Goal: Find specific page/section

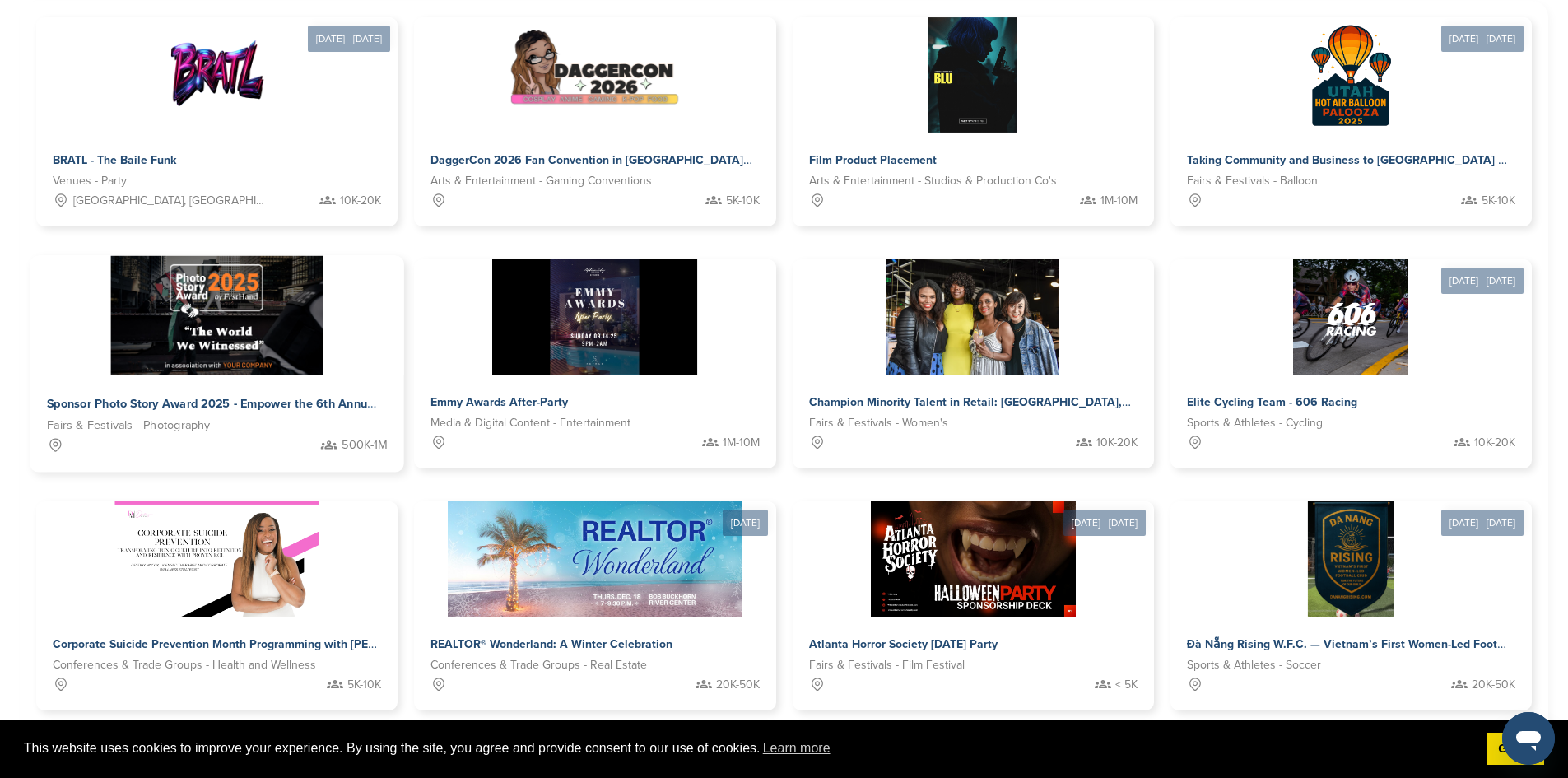
scroll to position [714, 0]
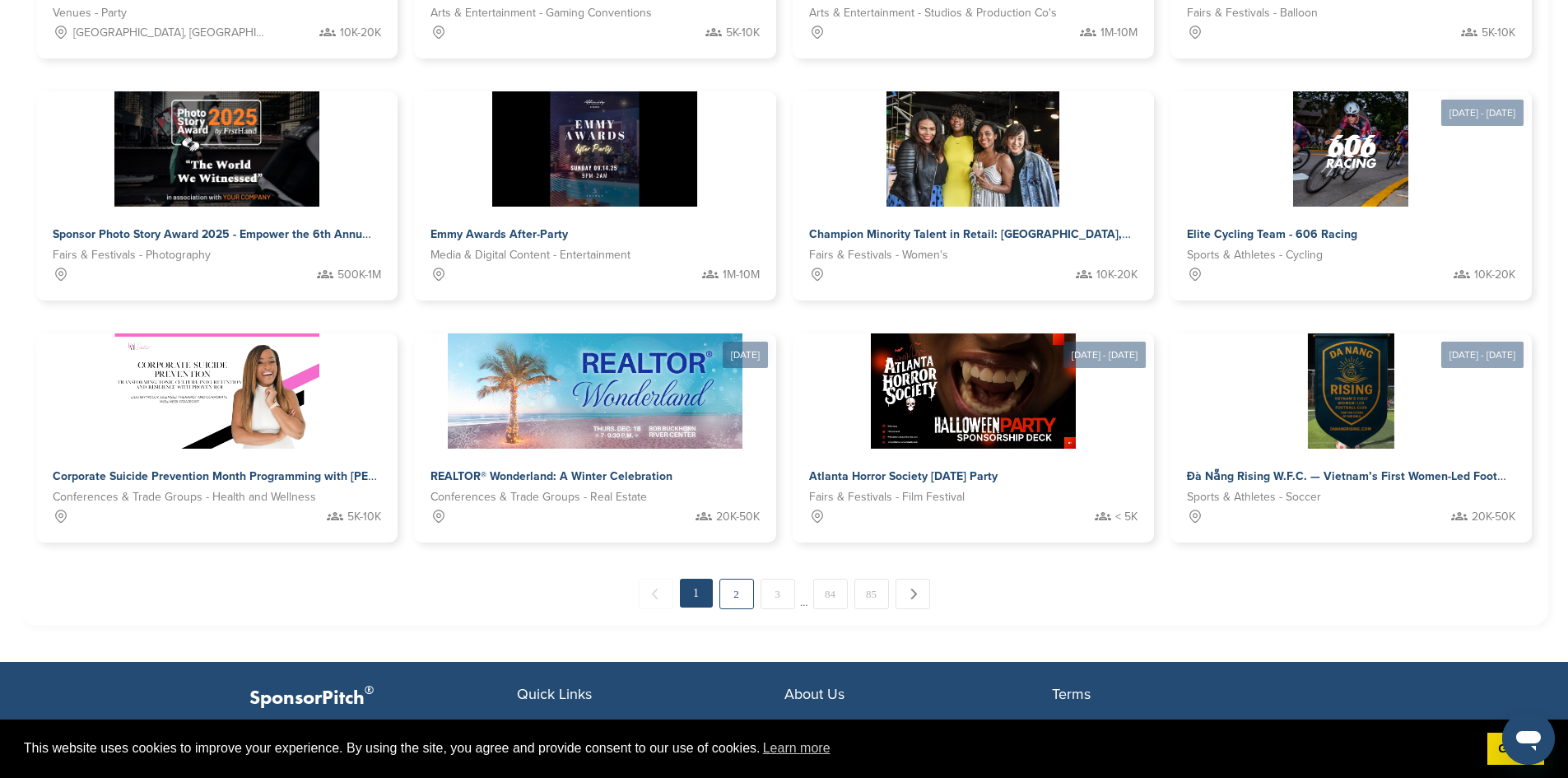
click at [737, 579] on link "2" at bounding box center [737, 594] width 35 height 30
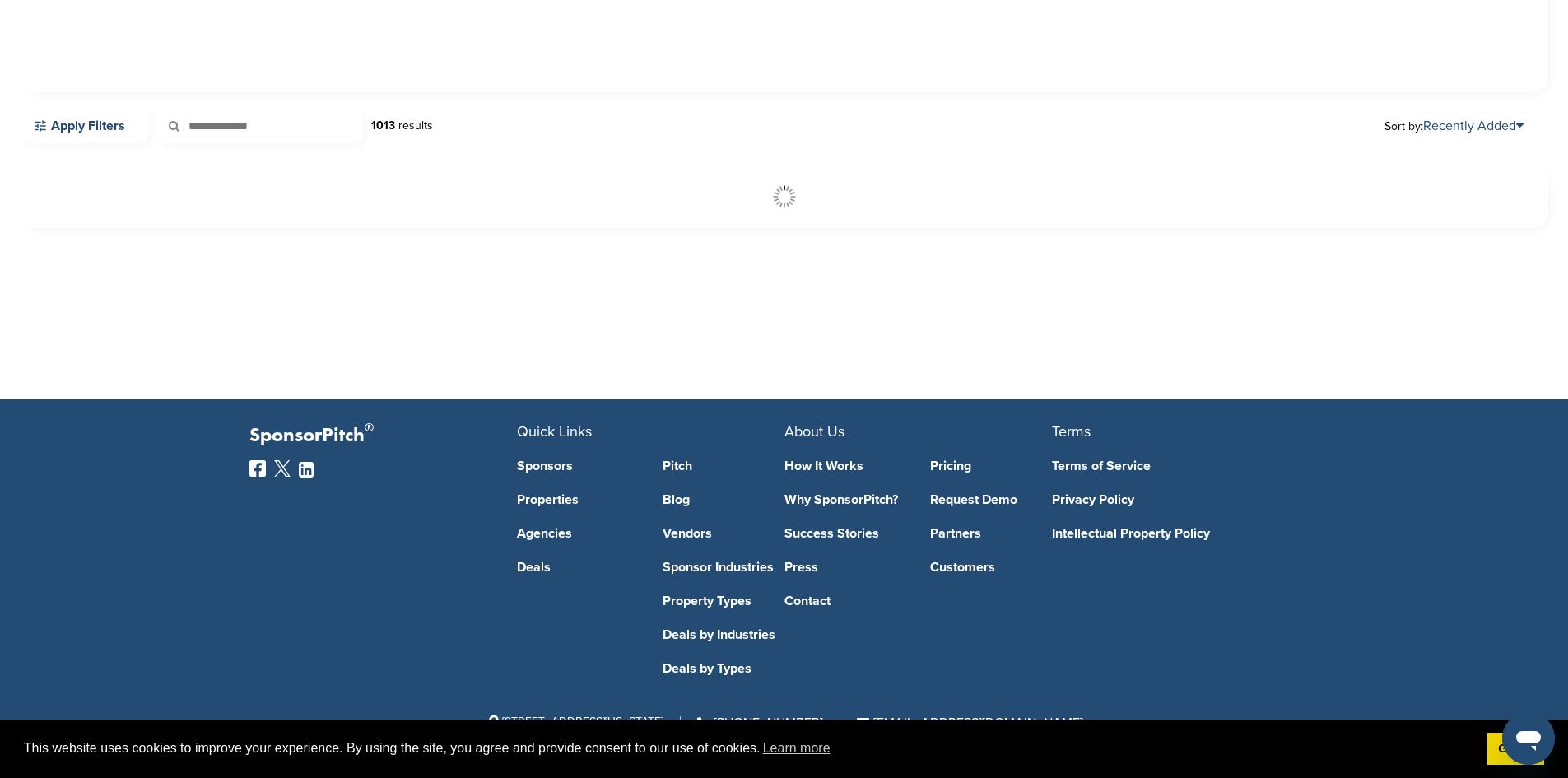
scroll to position [378, 0]
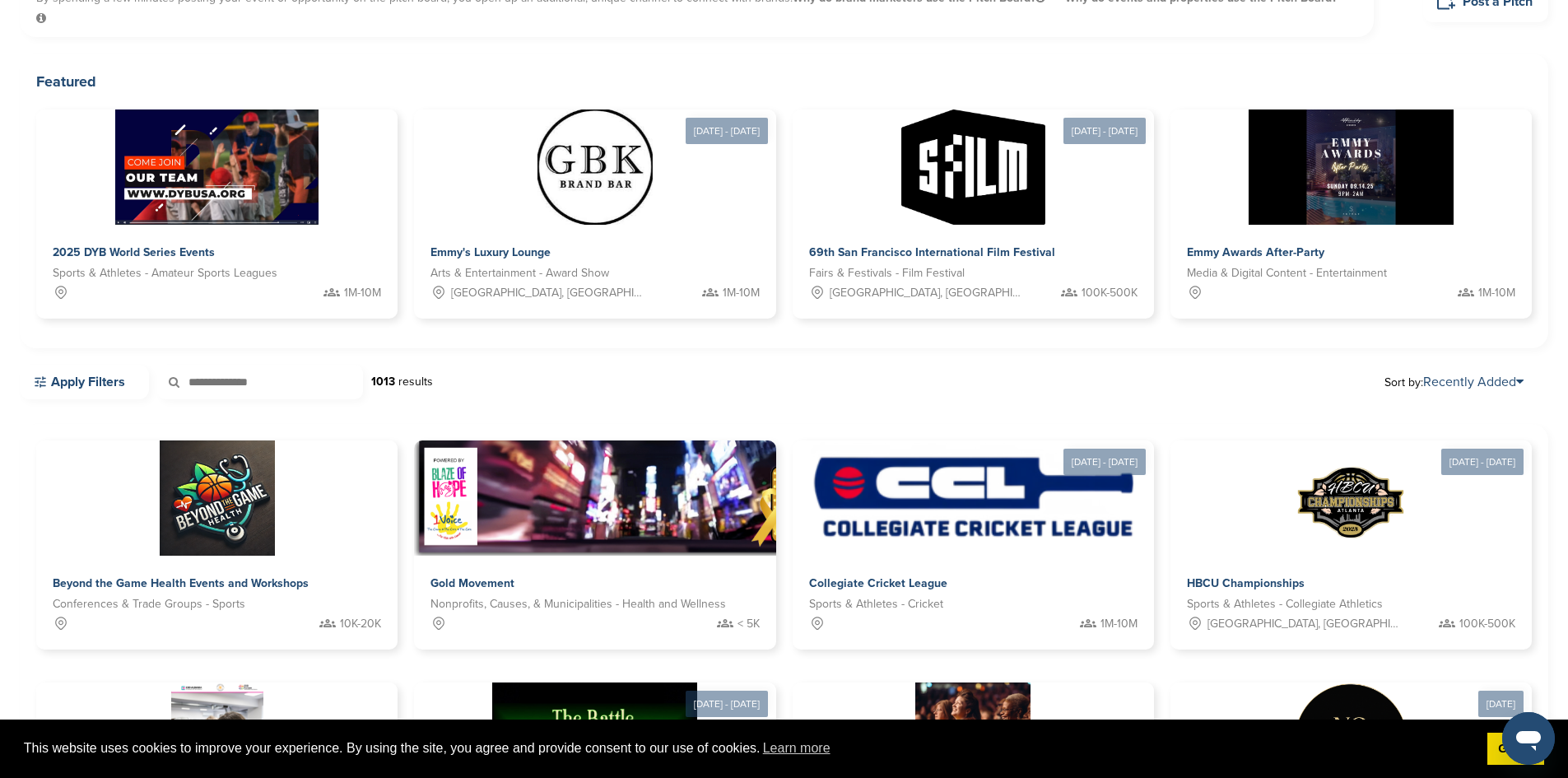
scroll to position [0, 0]
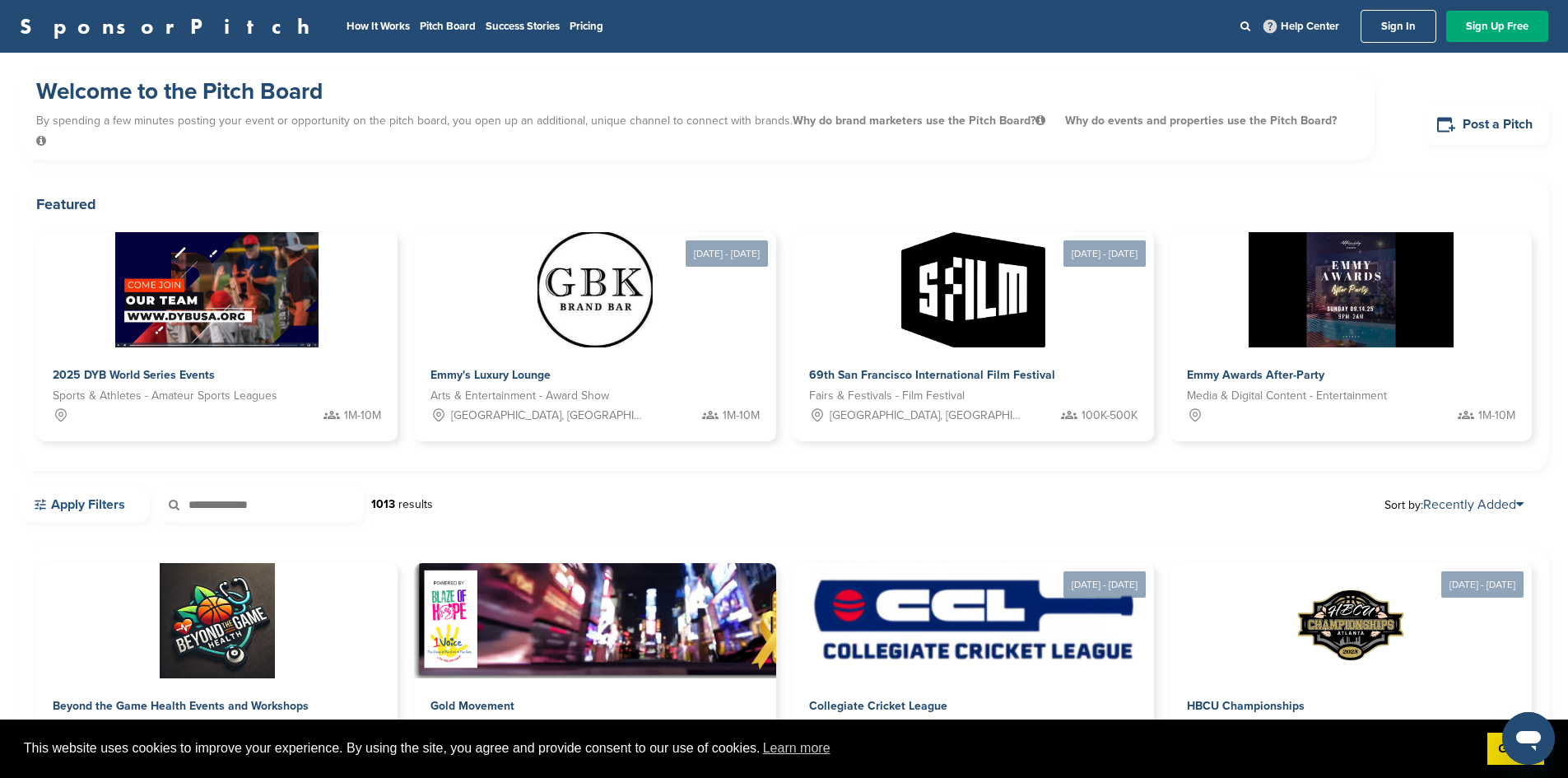
click at [41, 497] on icon at bounding box center [40, 504] width 15 height 15
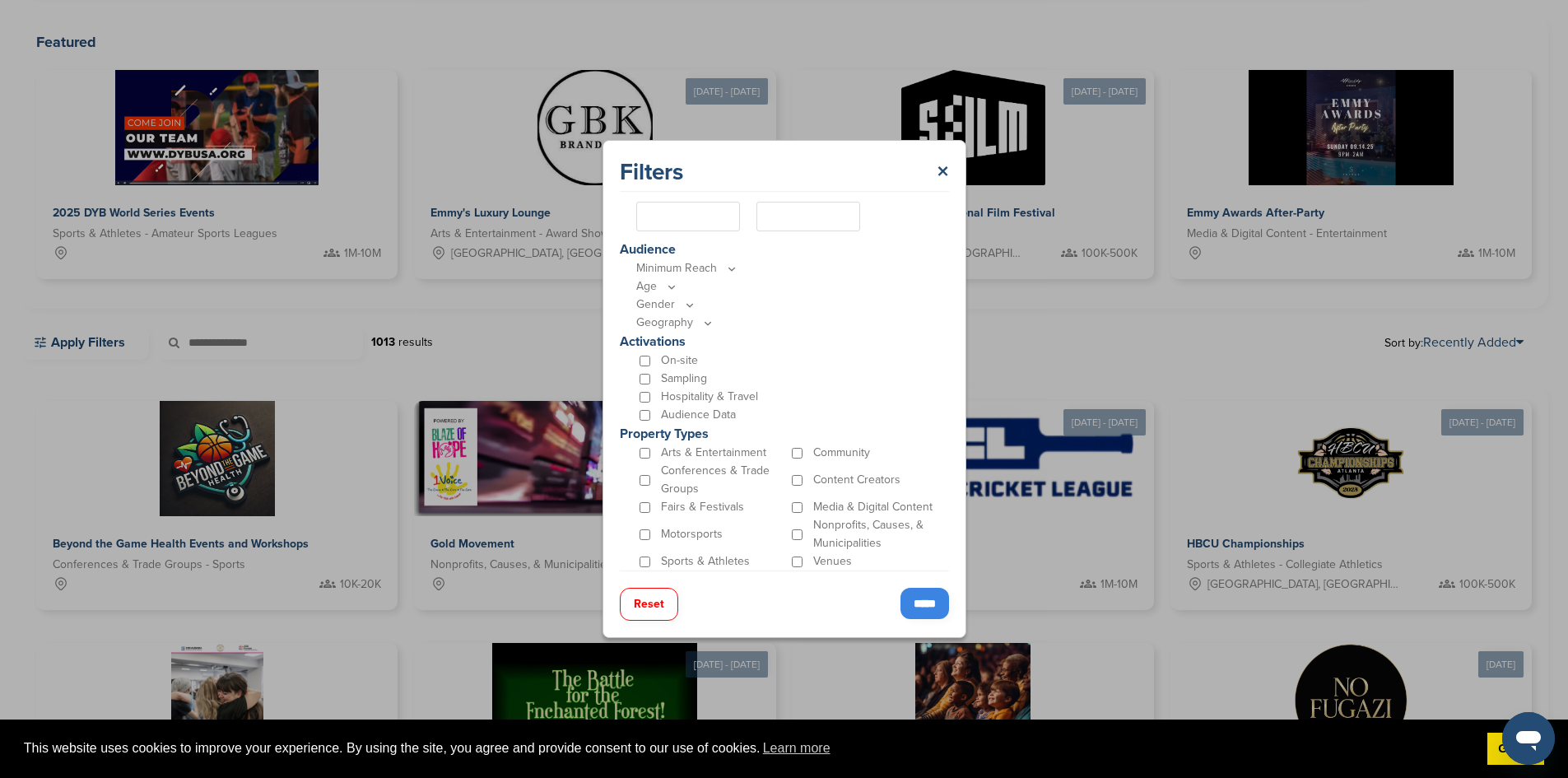
scroll to position [165, 0]
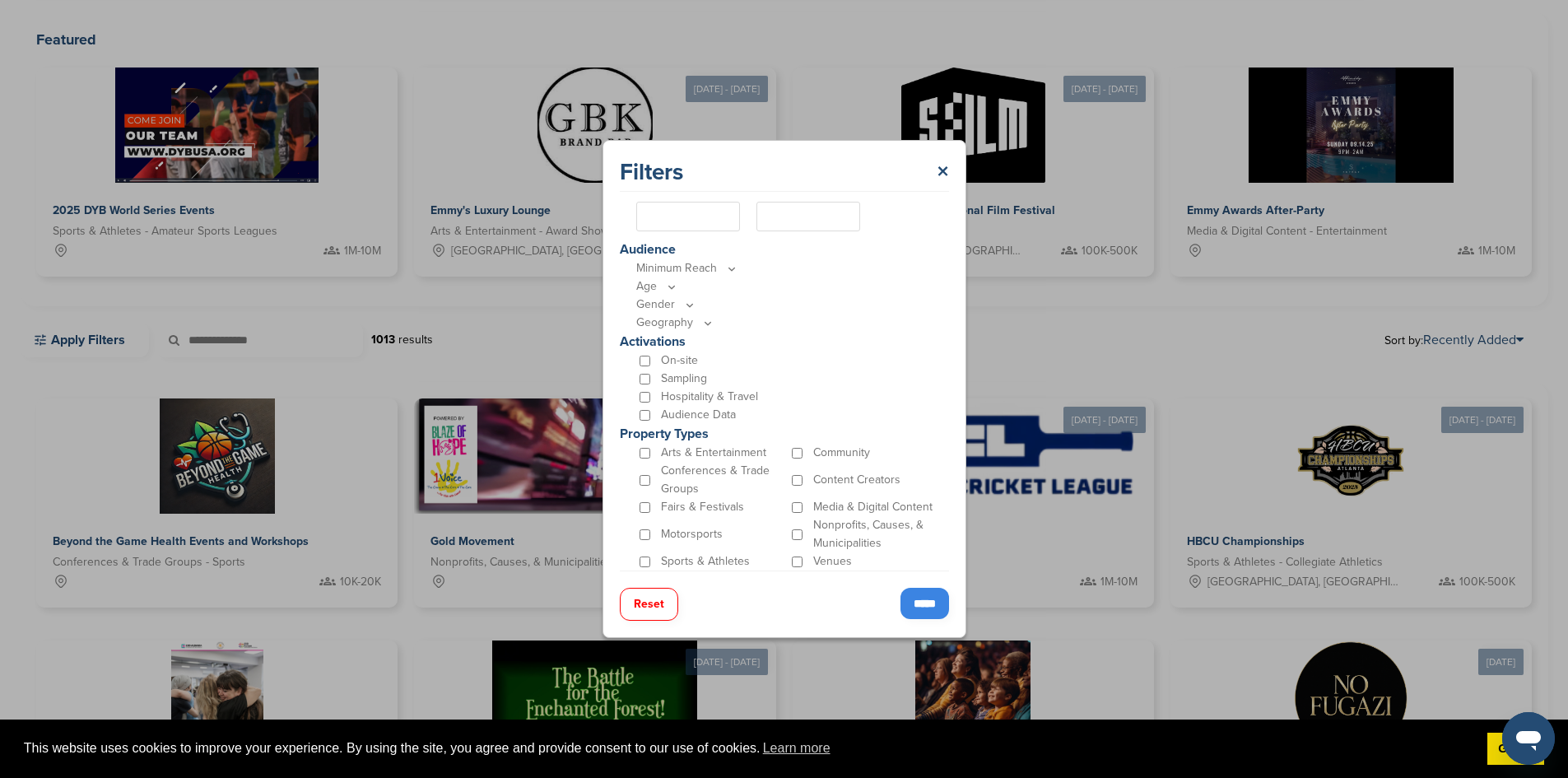
click at [922, 595] on input "*****" at bounding box center [925, 603] width 48 height 31
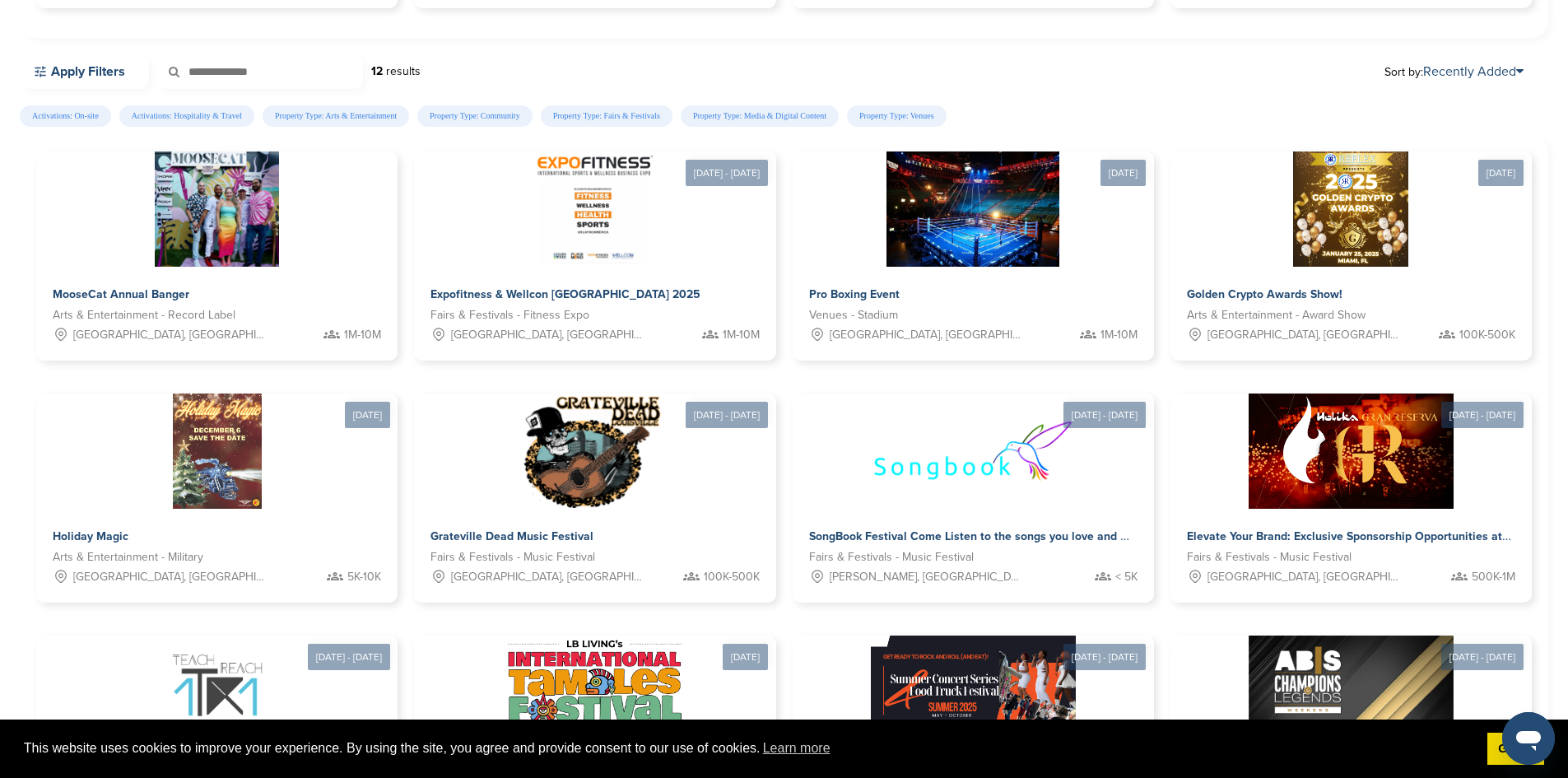
scroll to position [494, 0]
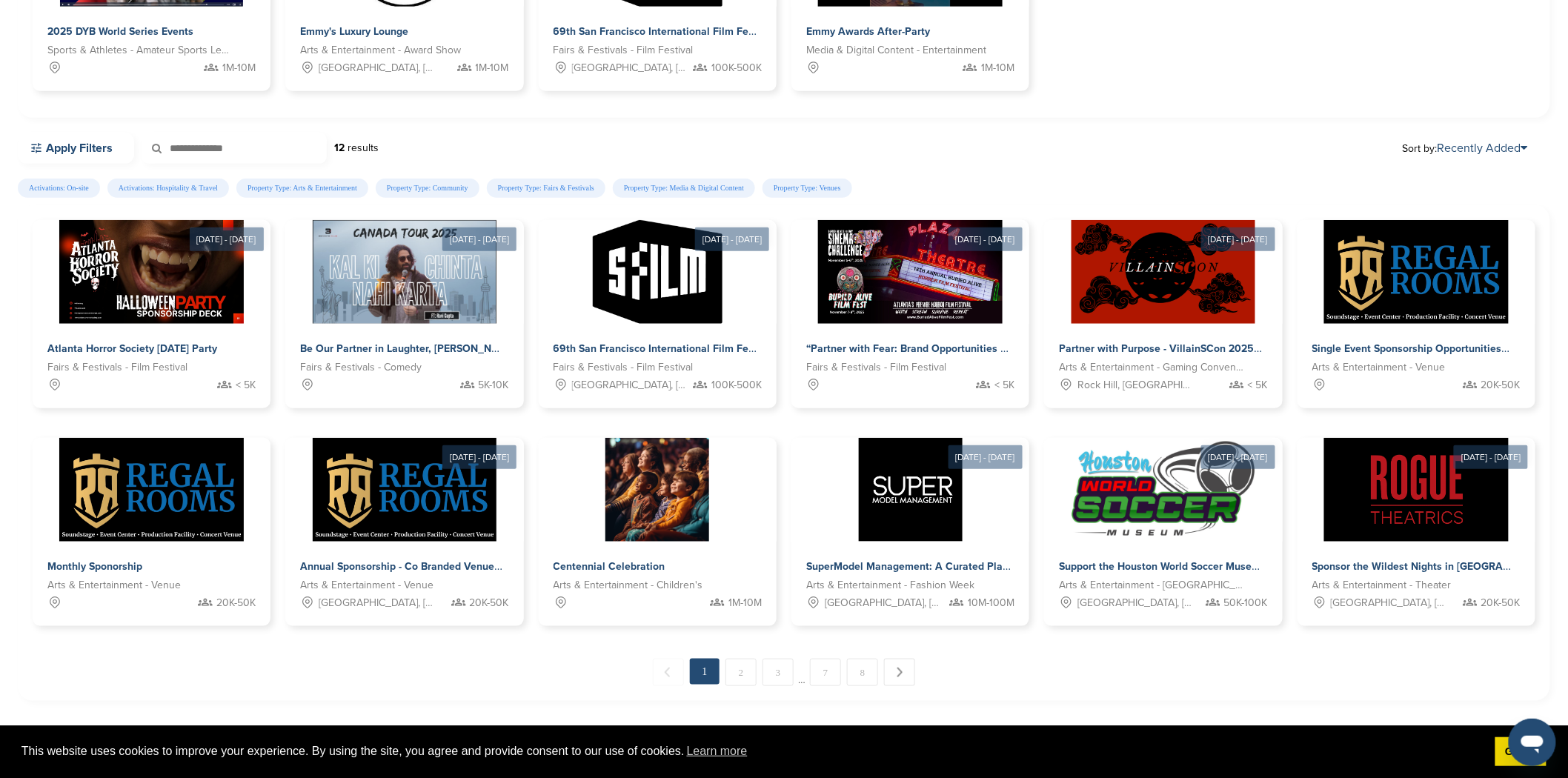
scroll to position [423, 0]
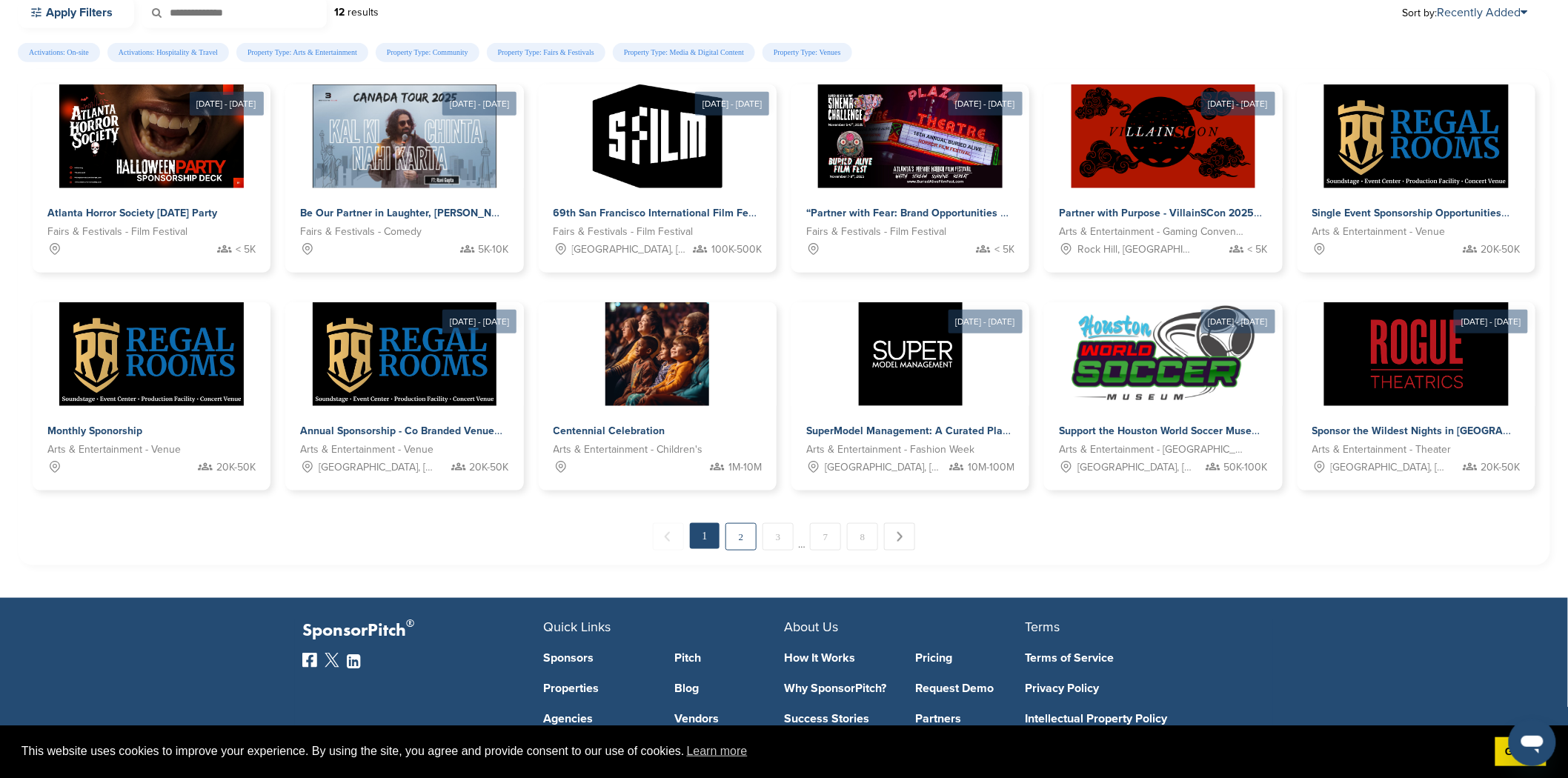
click at [743, 533] on link "2" at bounding box center [740, 536] width 31 height 27
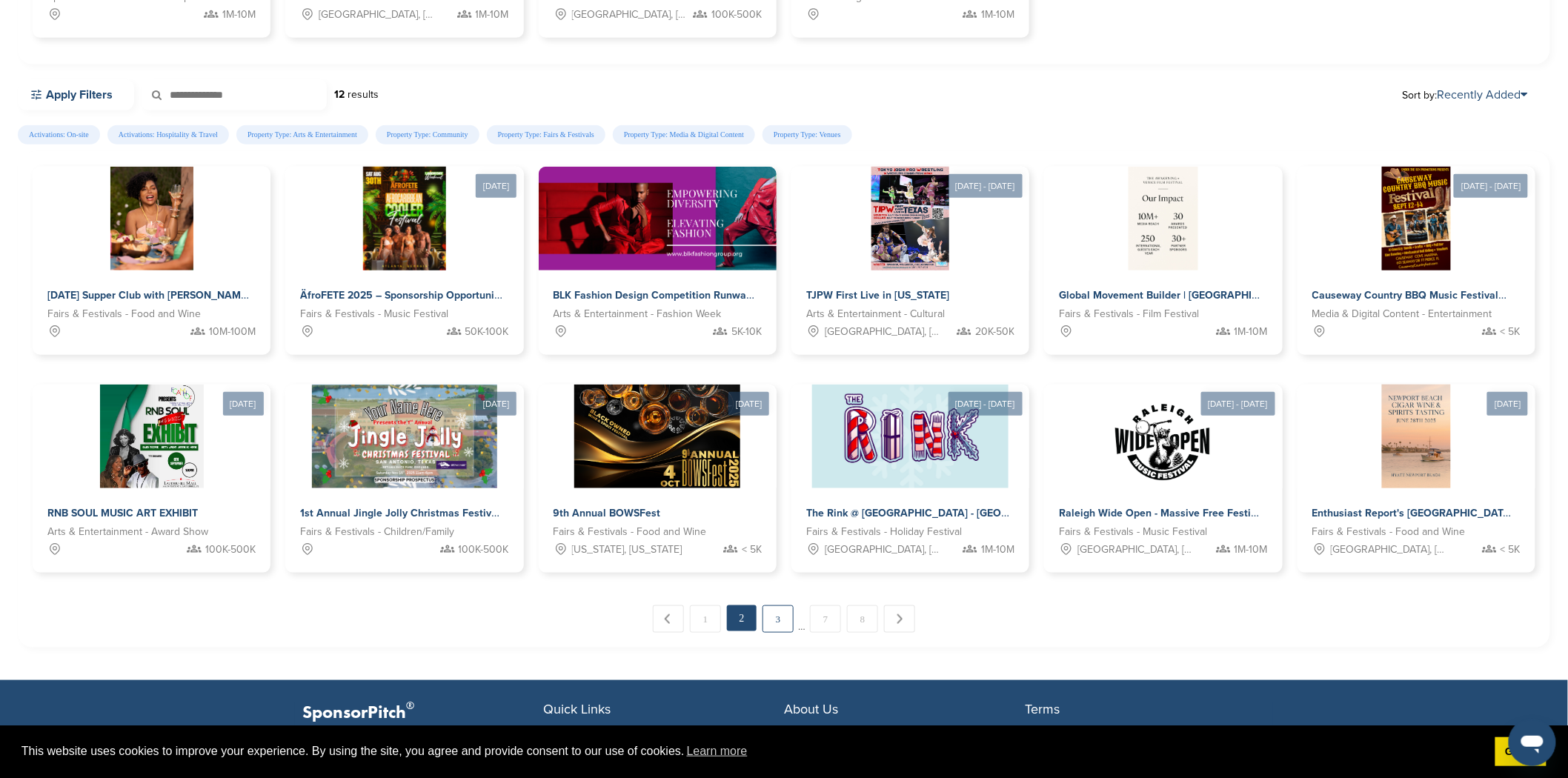
click at [768, 618] on link "3" at bounding box center [778, 619] width 31 height 27
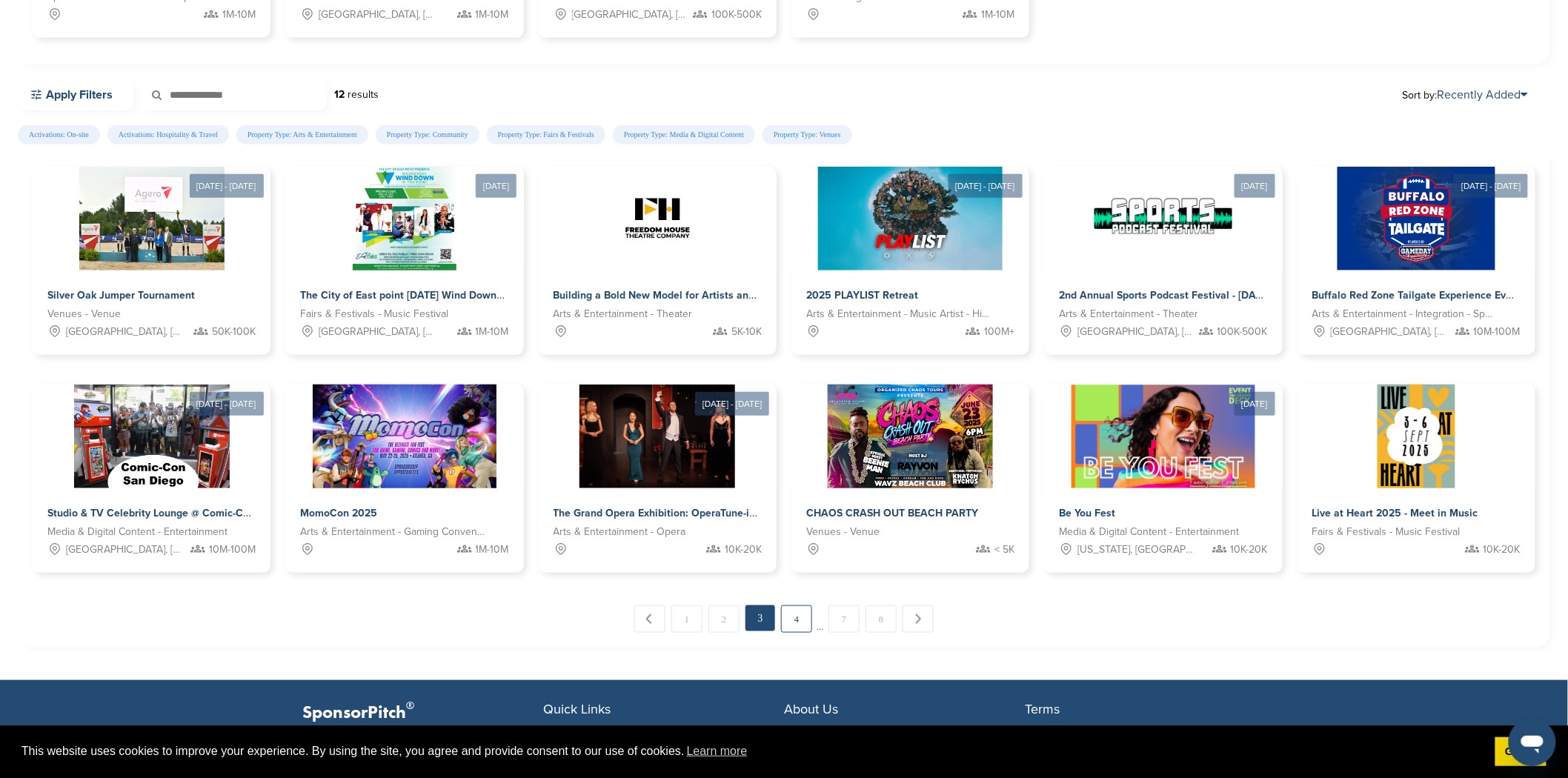
click at [798, 623] on link "4" at bounding box center [796, 619] width 31 height 27
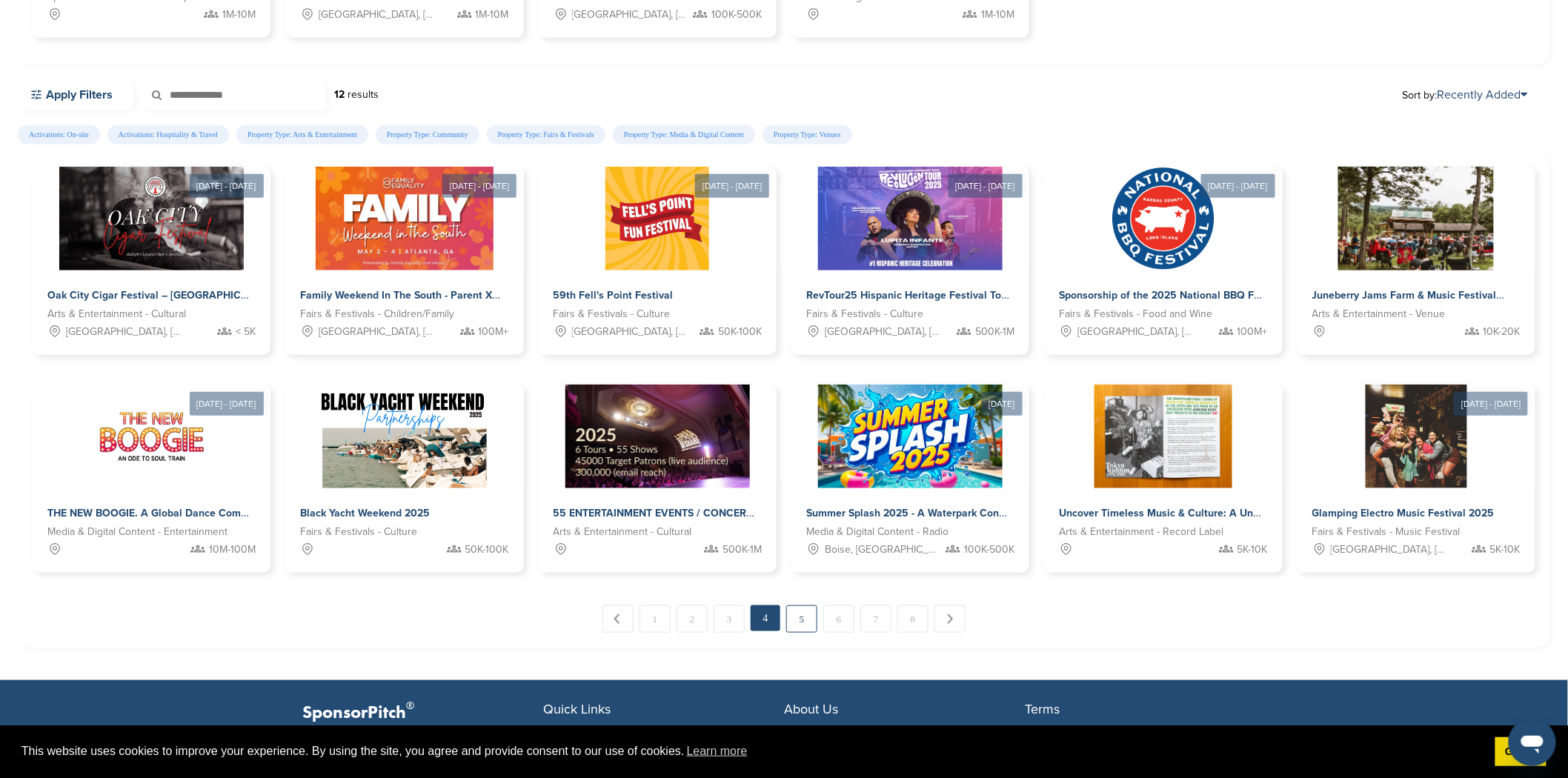
click at [803, 619] on link "5" at bounding box center [801, 619] width 31 height 27
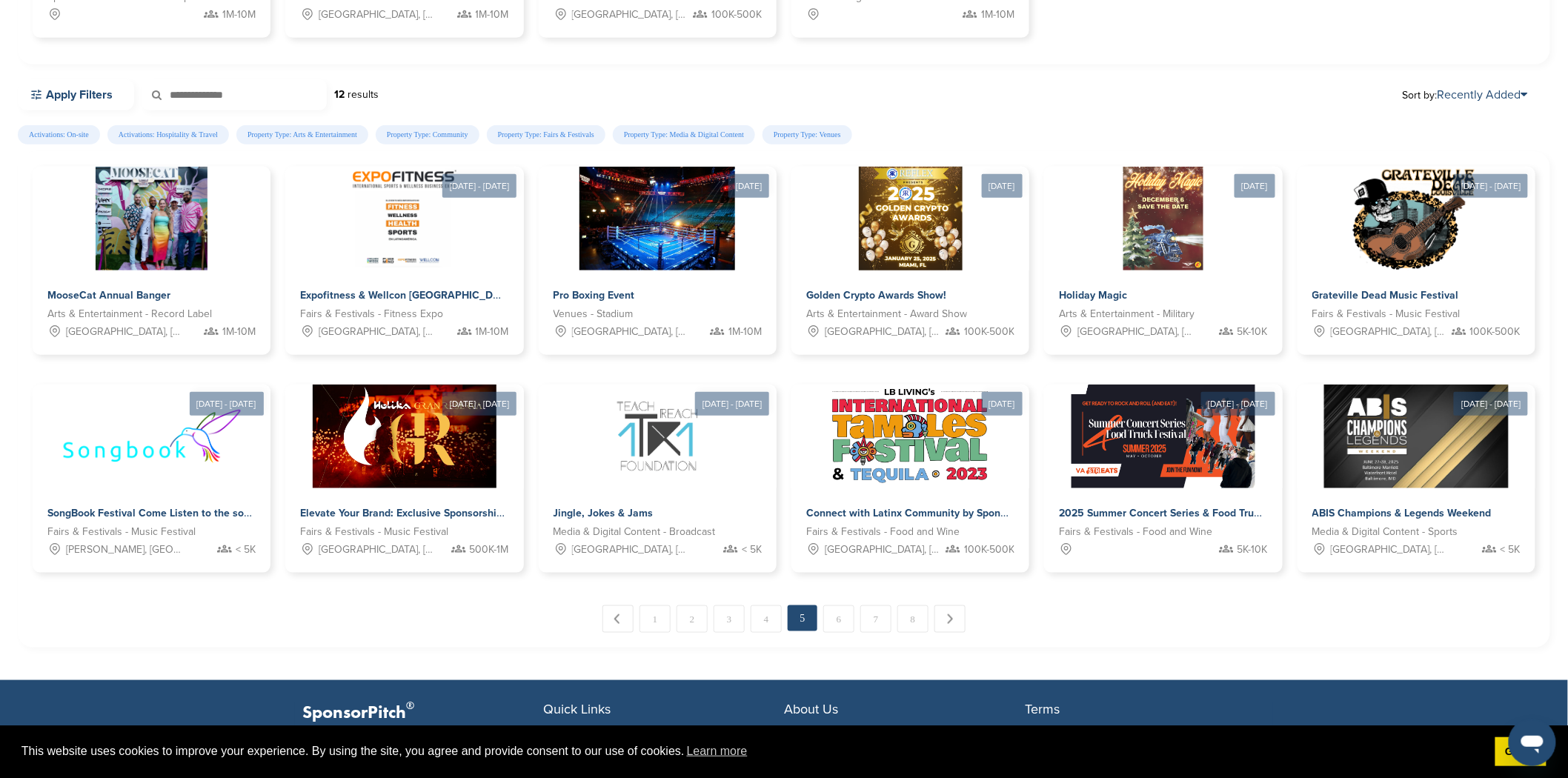
click at [872, 617] on link "7" at bounding box center [875, 619] width 31 height 27
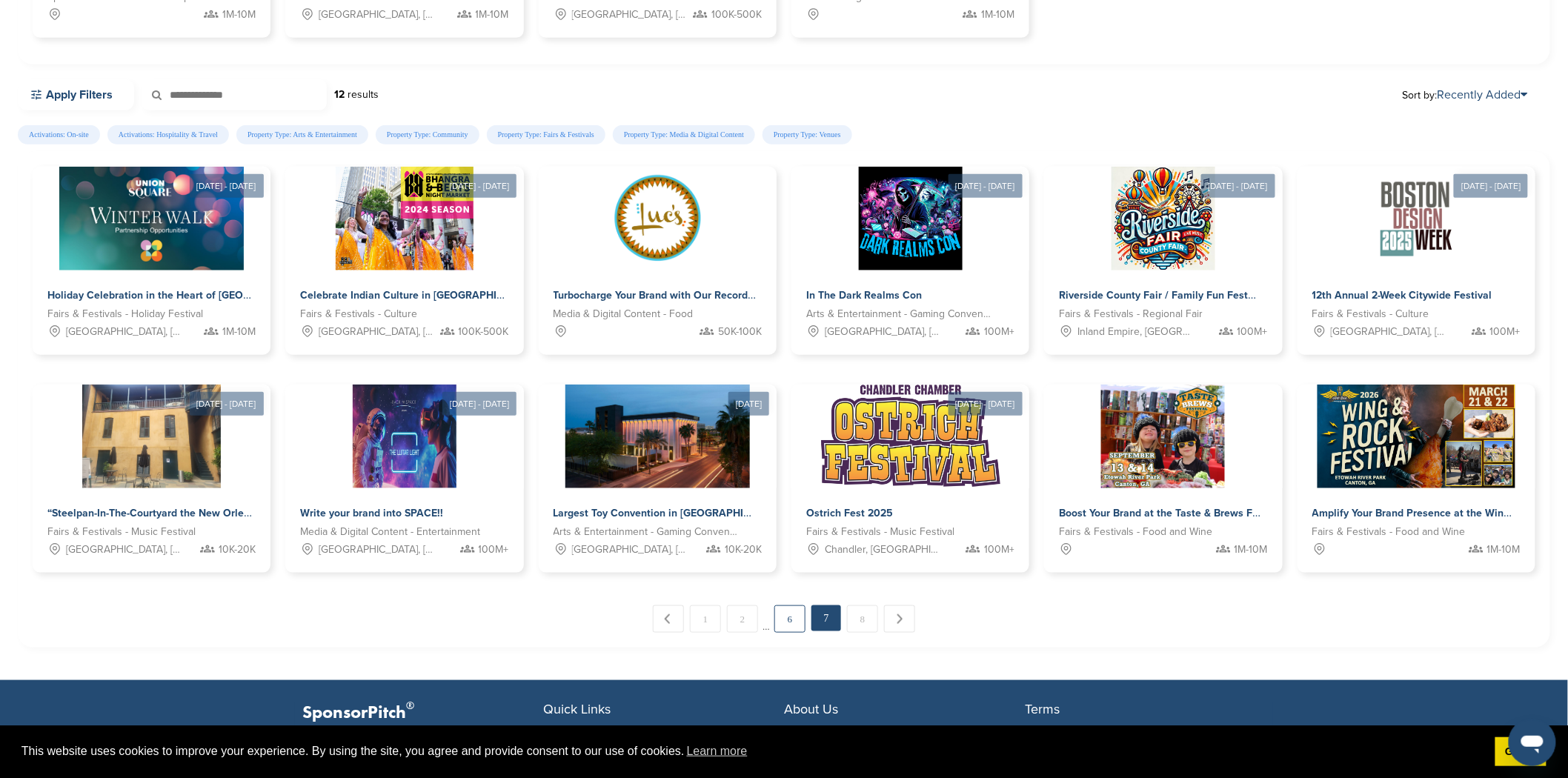
click at [782, 620] on link "6" at bounding box center [789, 619] width 31 height 27
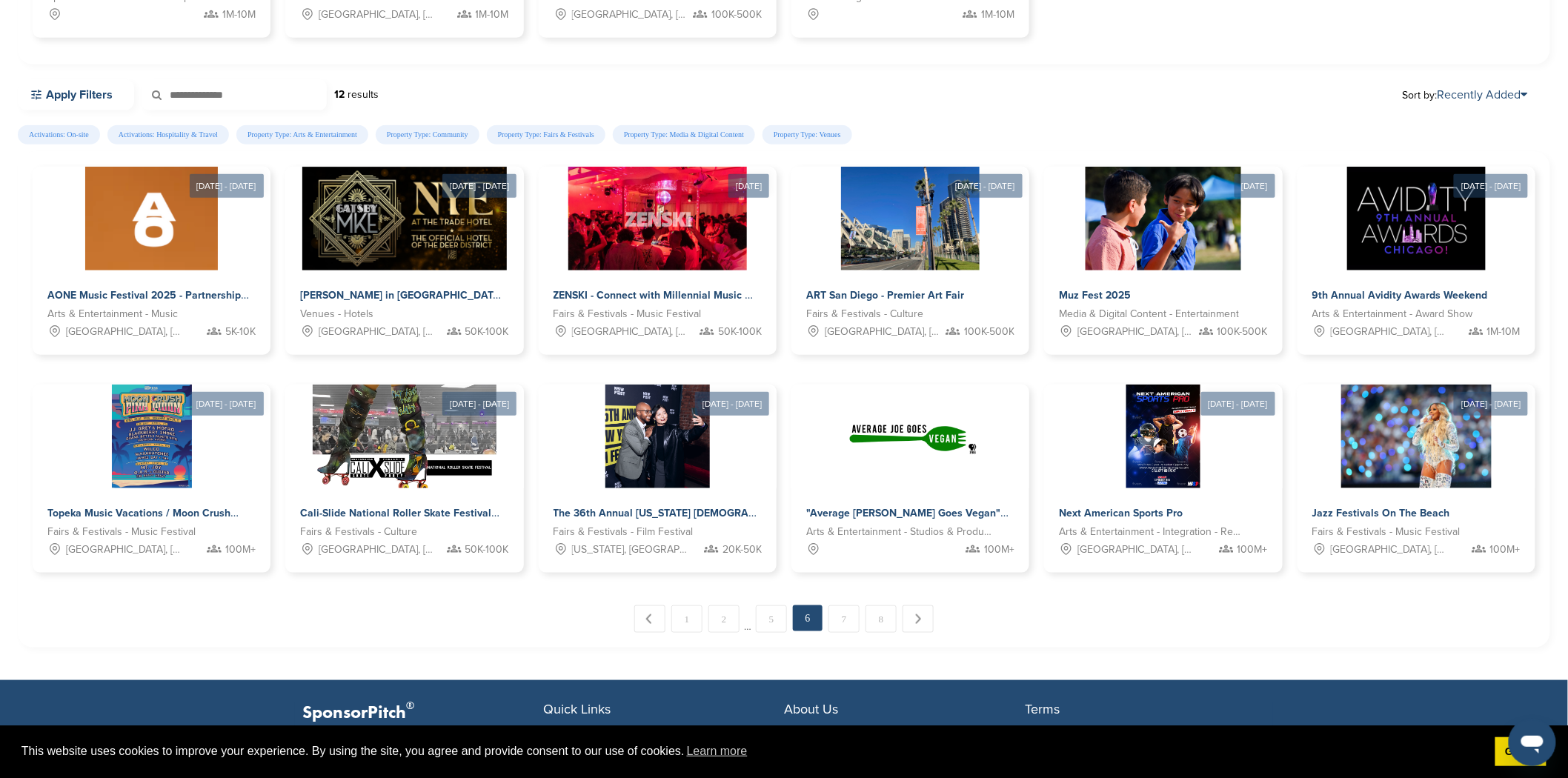
click at [1310, 625] on div "← Previous 1 2 … 5 6 7 8 Next →" at bounding box center [784, 619] width 1502 height 27
click at [883, 617] on link "8" at bounding box center [881, 619] width 31 height 27
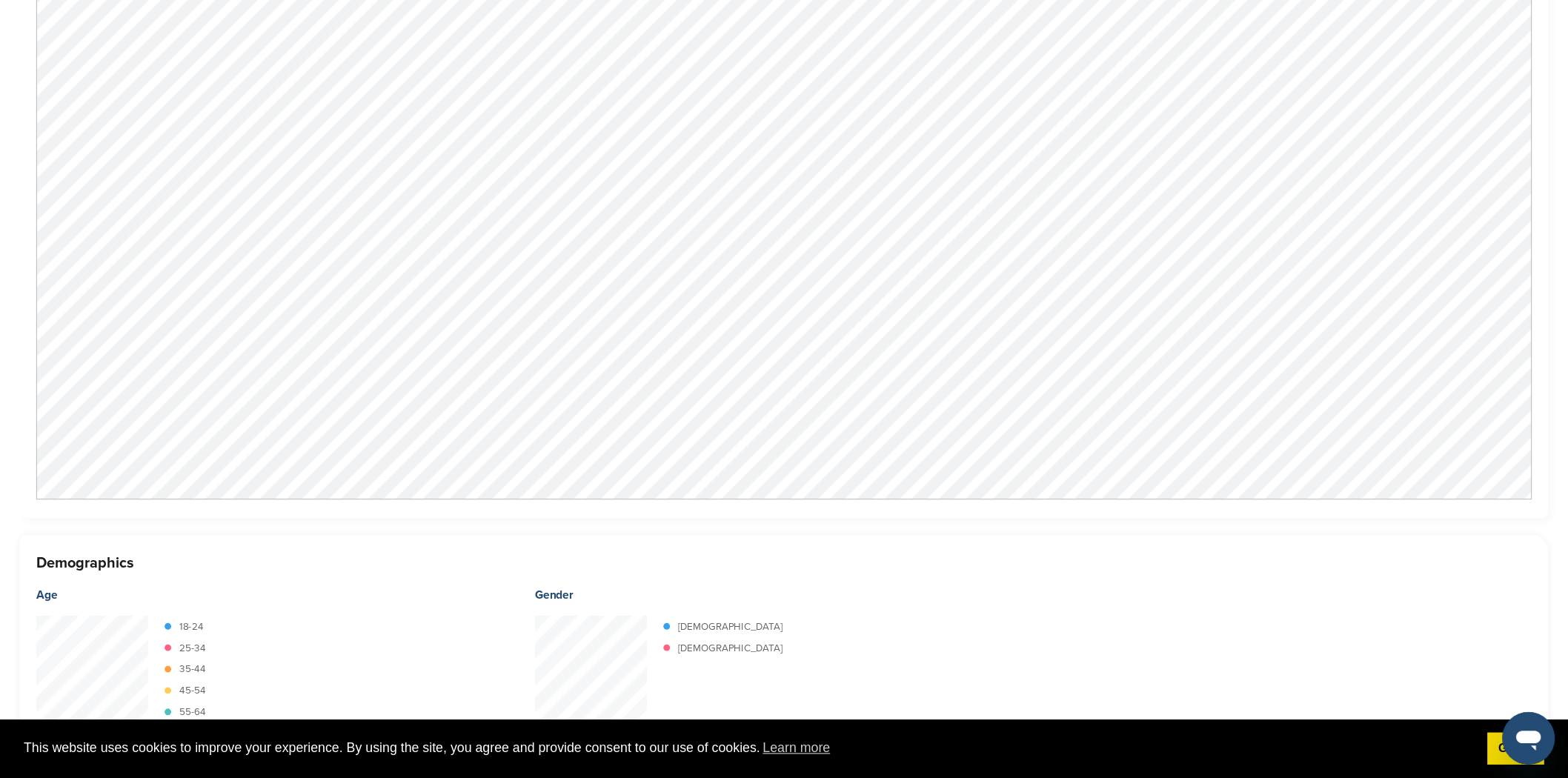
scroll to position [1037, 0]
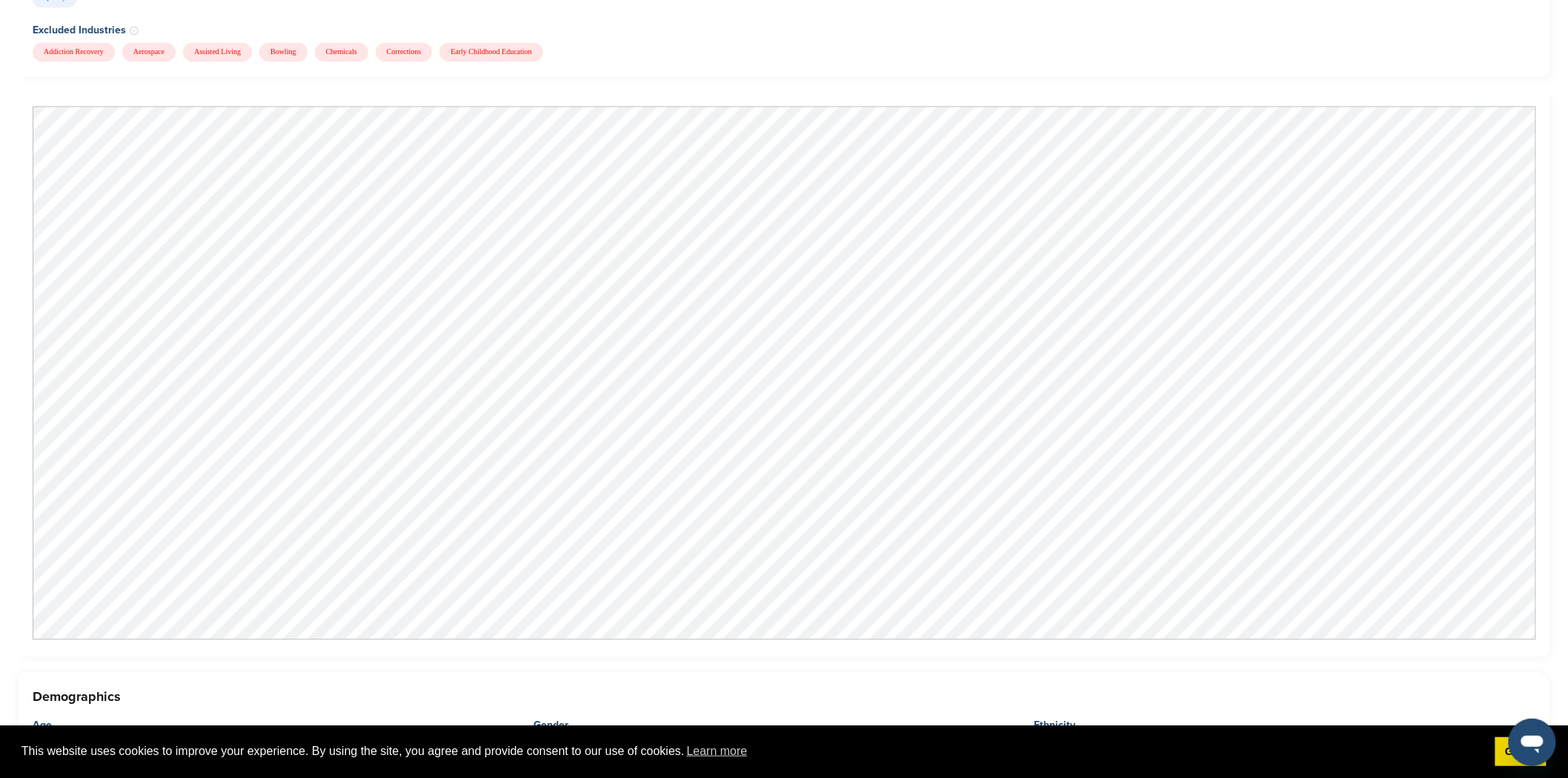
scroll to position [1342, 0]
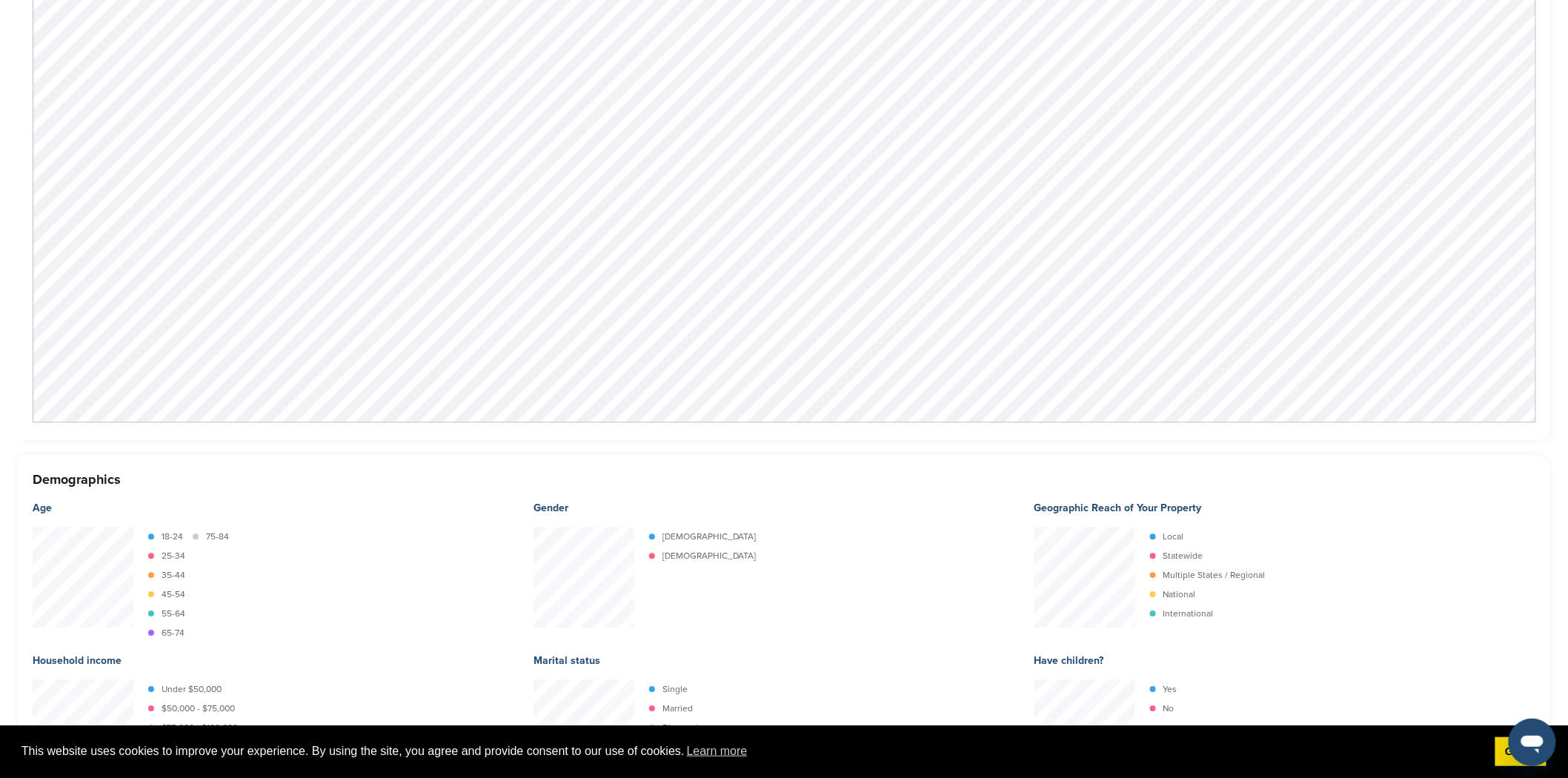
scroll to position [1729, 0]
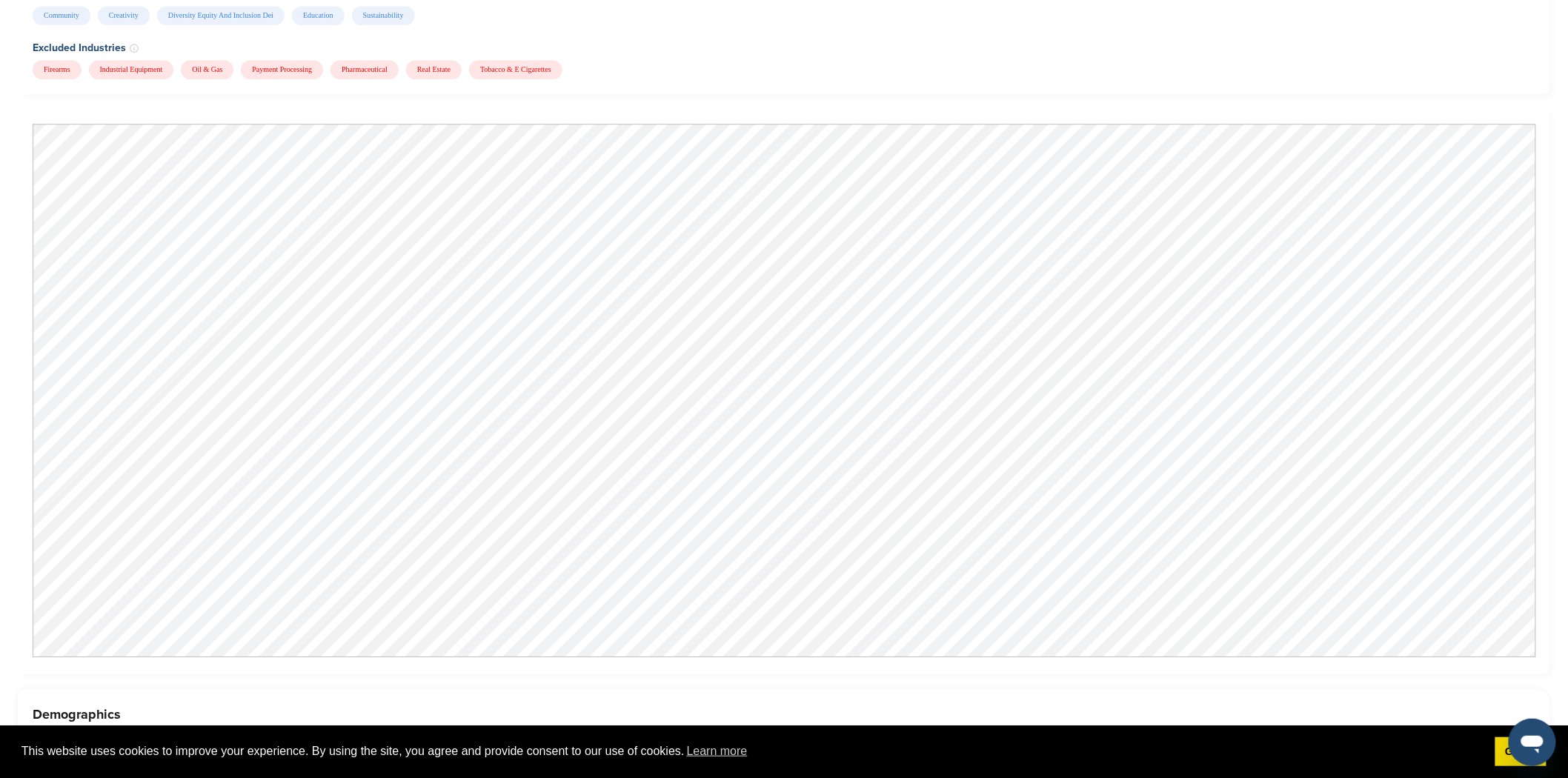
scroll to position [1729, 0]
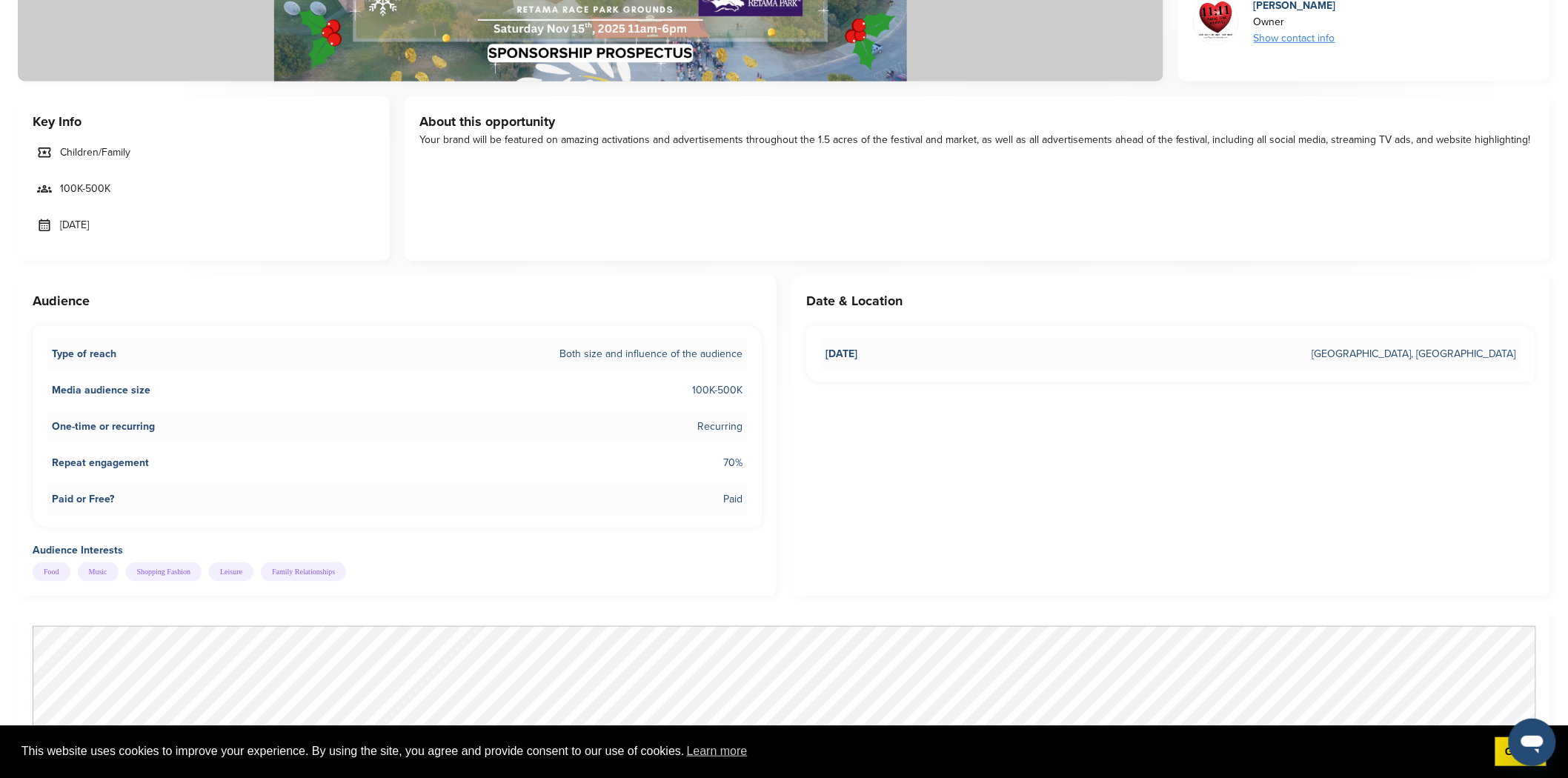
scroll to position [823, 0]
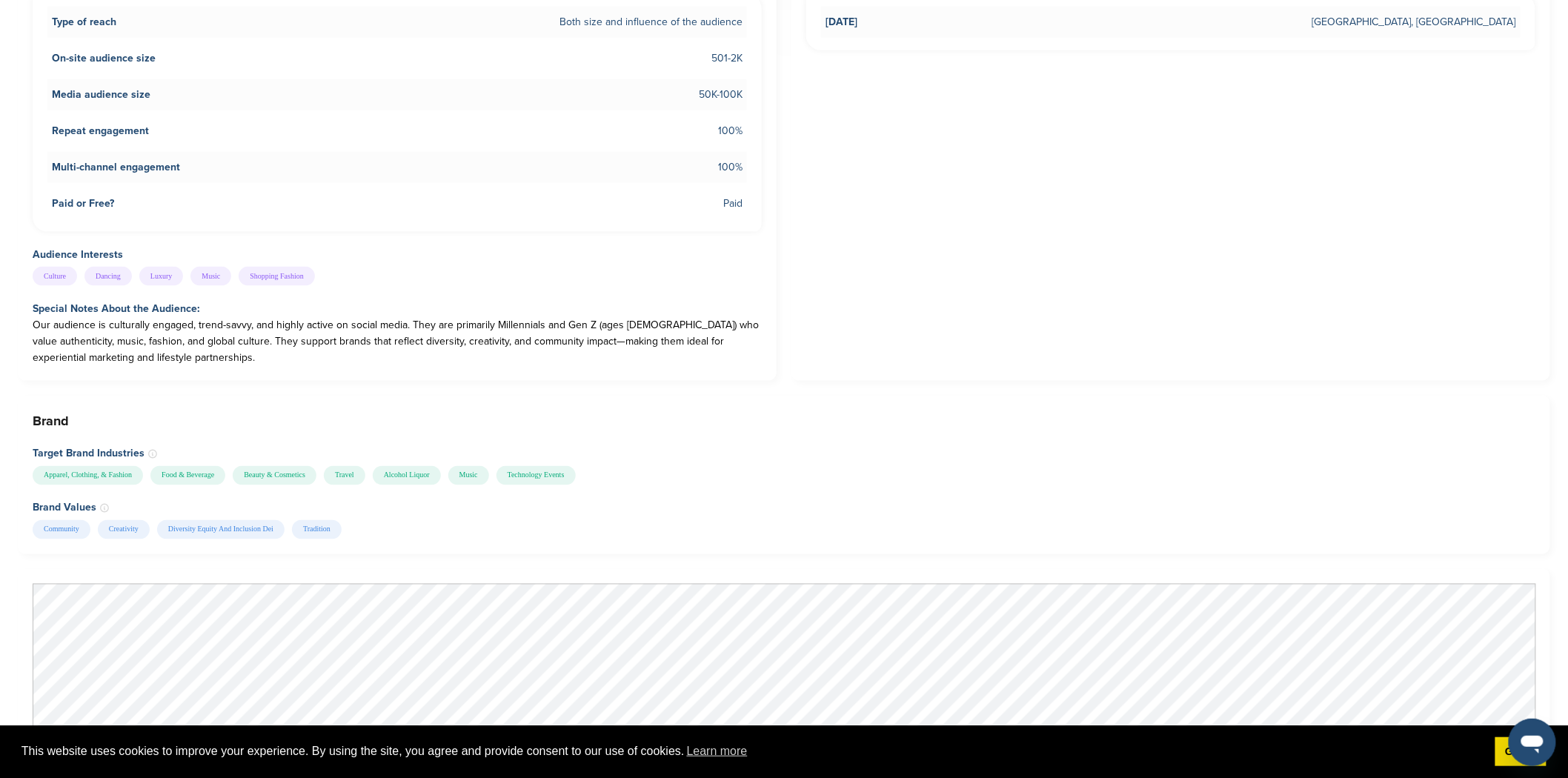
scroll to position [988, 0]
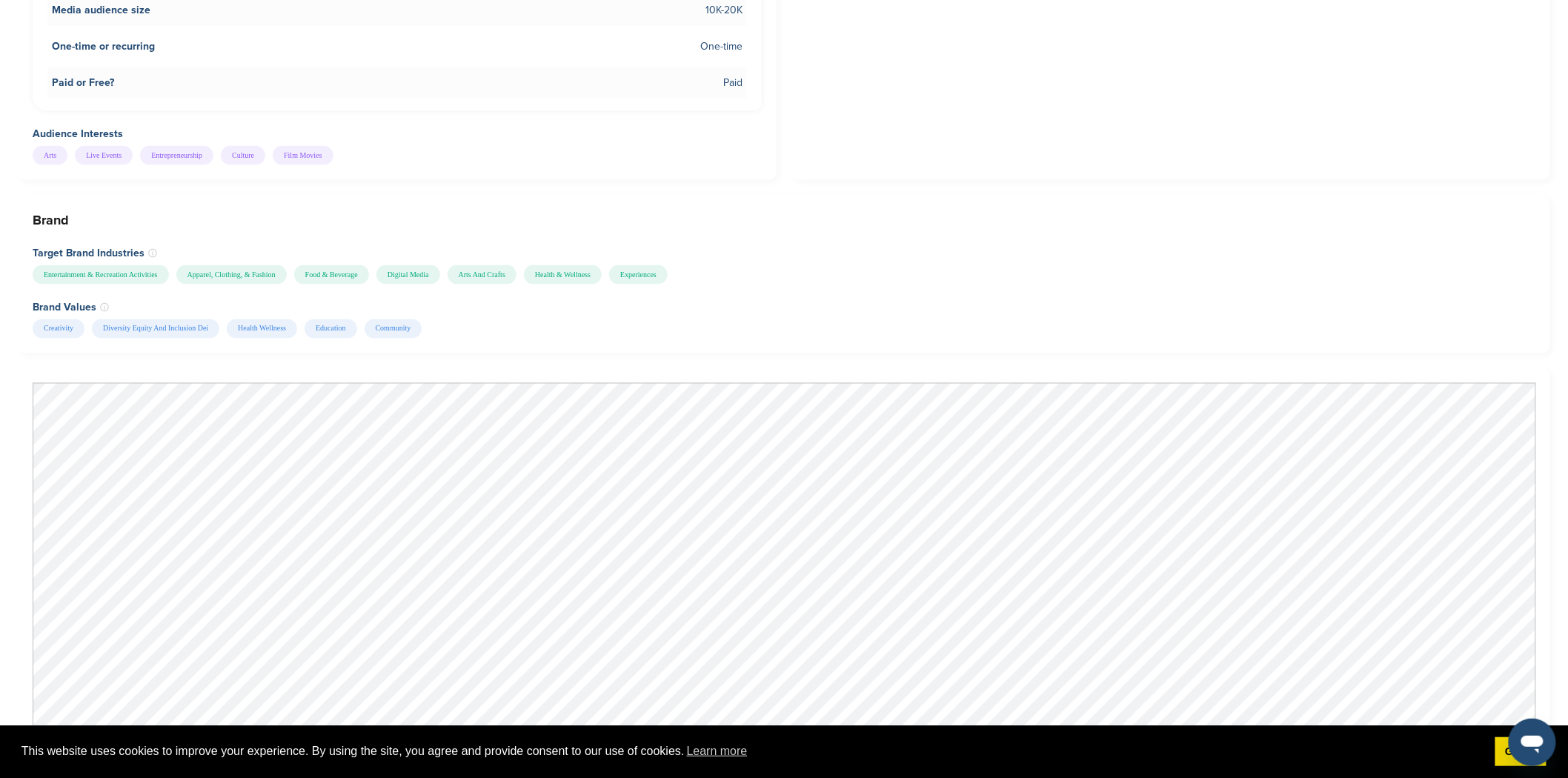
scroll to position [1152, 0]
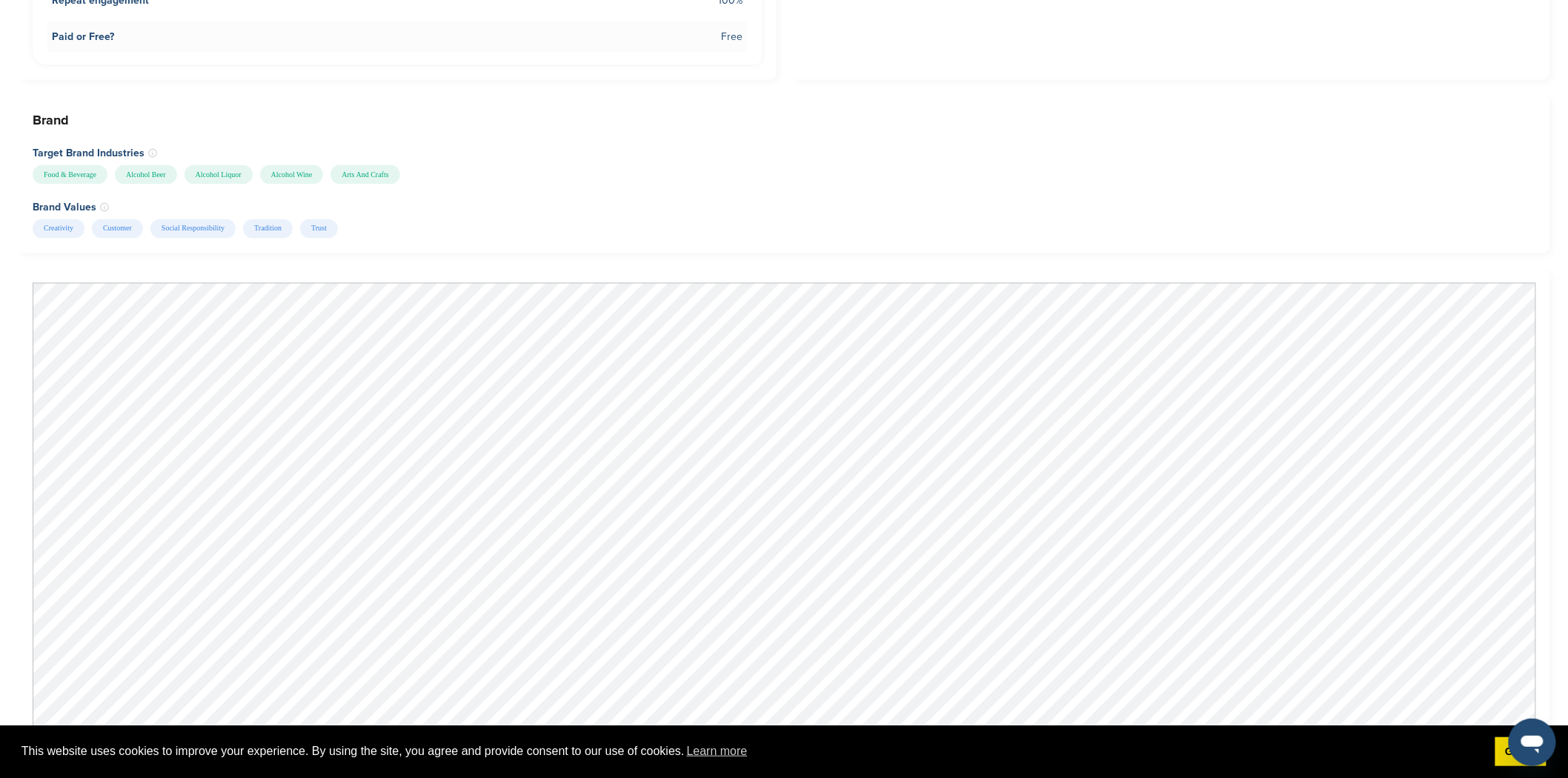
scroll to position [1234, 0]
